Goal: Book appointment/travel/reservation

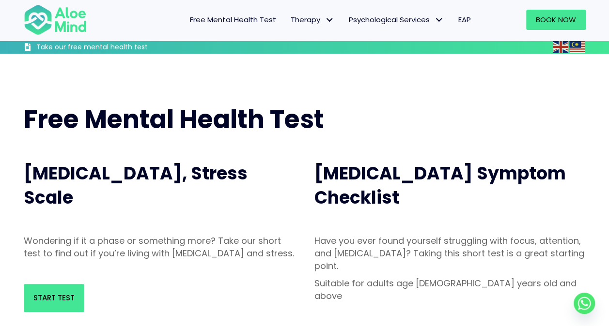
scroll to position [141, 0]
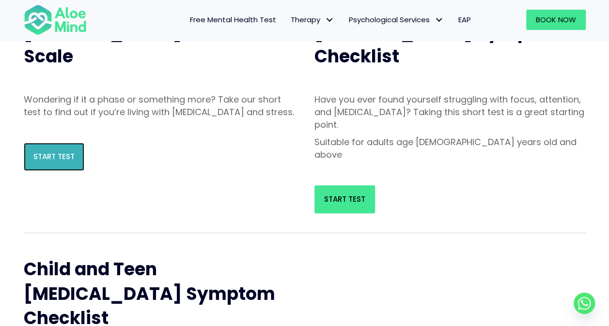
click at [71, 162] on span "Start Test" at bounding box center [53, 157] width 41 height 10
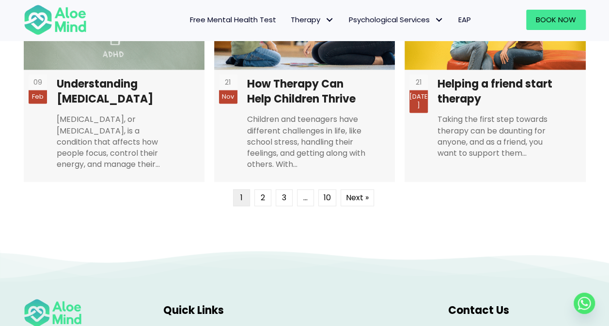
scroll to position [2464, 0]
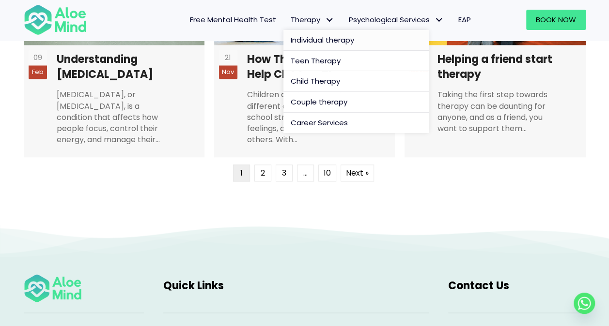
click at [317, 39] on span "Individual therapy" at bounding box center [322, 40] width 63 height 10
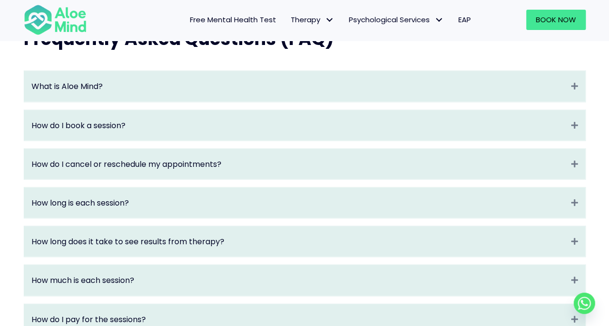
scroll to position [1035, 0]
click at [297, 86] on div "What is Aloe Mind? Expand" at bounding box center [304, 86] width 561 height 31
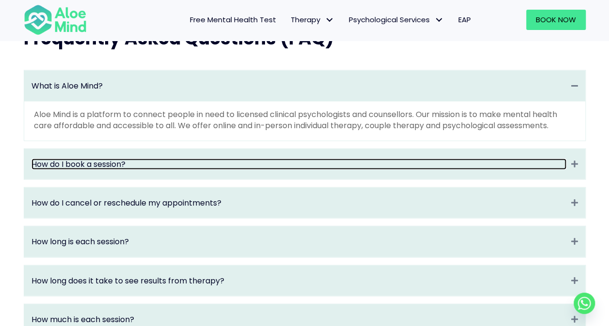
click at [277, 169] on link "How do I book a session?" at bounding box center [298, 164] width 535 height 11
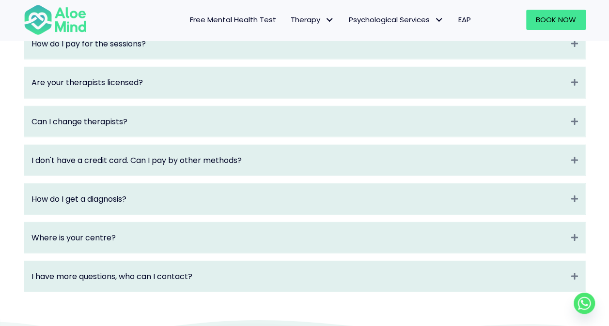
scroll to position [1357, 0]
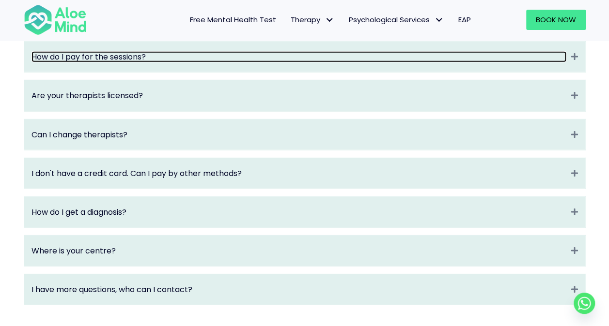
click at [214, 62] on link "How do I pay for the sessions?" at bounding box center [298, 56] width 535 height 11
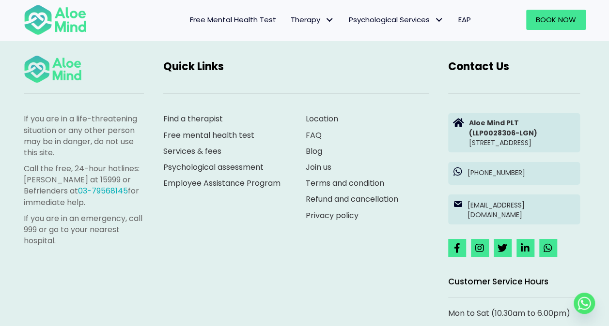
scroll to position [1691, 0]
click at [199, 124] on link "Find a therapist" at bounding box center [193, 118] width 60 height 11
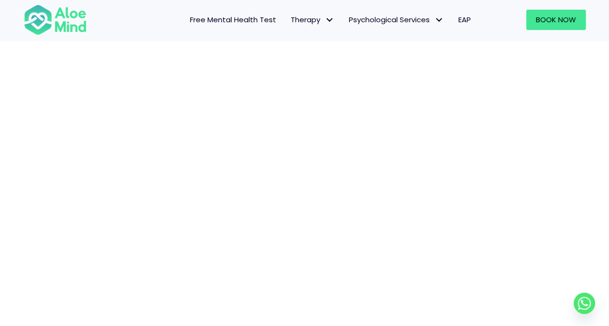
scroll to position [100, 0]
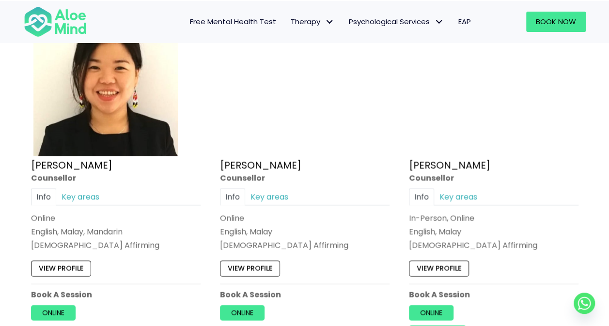
scroll to position [926, 0]
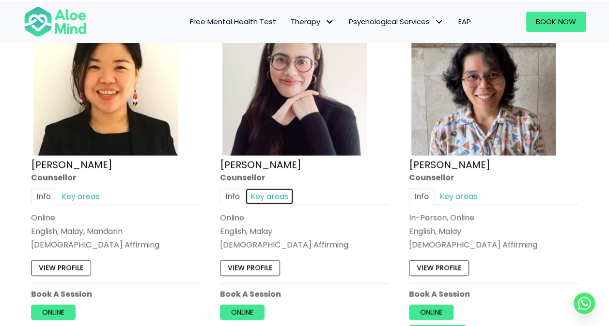
click at [264, 188] on link "Key areas" at bounding box center [269, 196] width 48 height 17
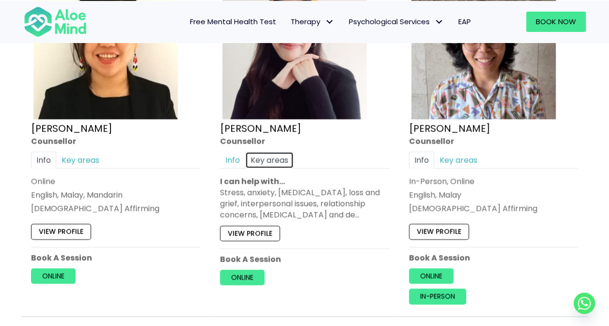
scroll to position [955, 0]
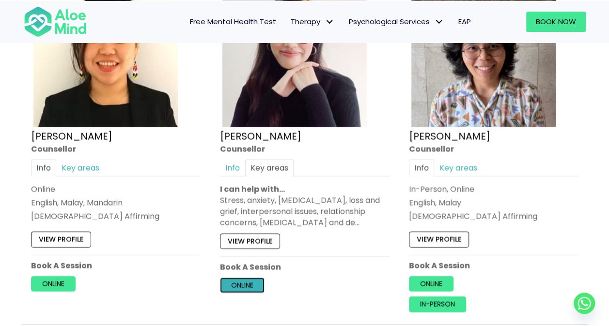
click at [244, 285] on link "Online" at bounding box center [242, 286] width 45 height 16
click at [224, 171] on link "Info" at bounding box center [232, 168] width 25 height 17
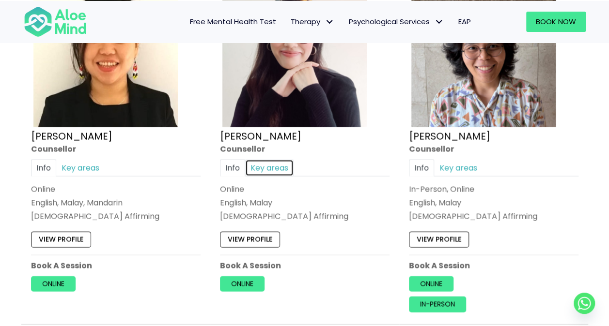
click at [258, 161] on link "Key areas" at bounding box center [269, 168] width 48 height 17
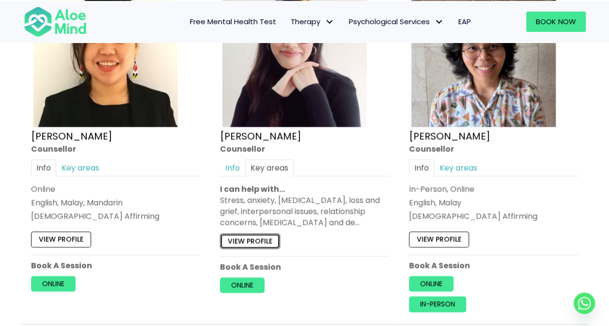
click at [256, 235] on link "View profile" at bounding box center [250, 241] width 60 height 16
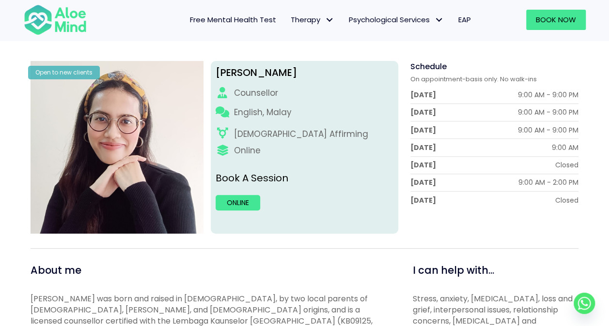
scroll to position [104, 0]
